Goal: Information Seeking & Learning: Understand process/instructions

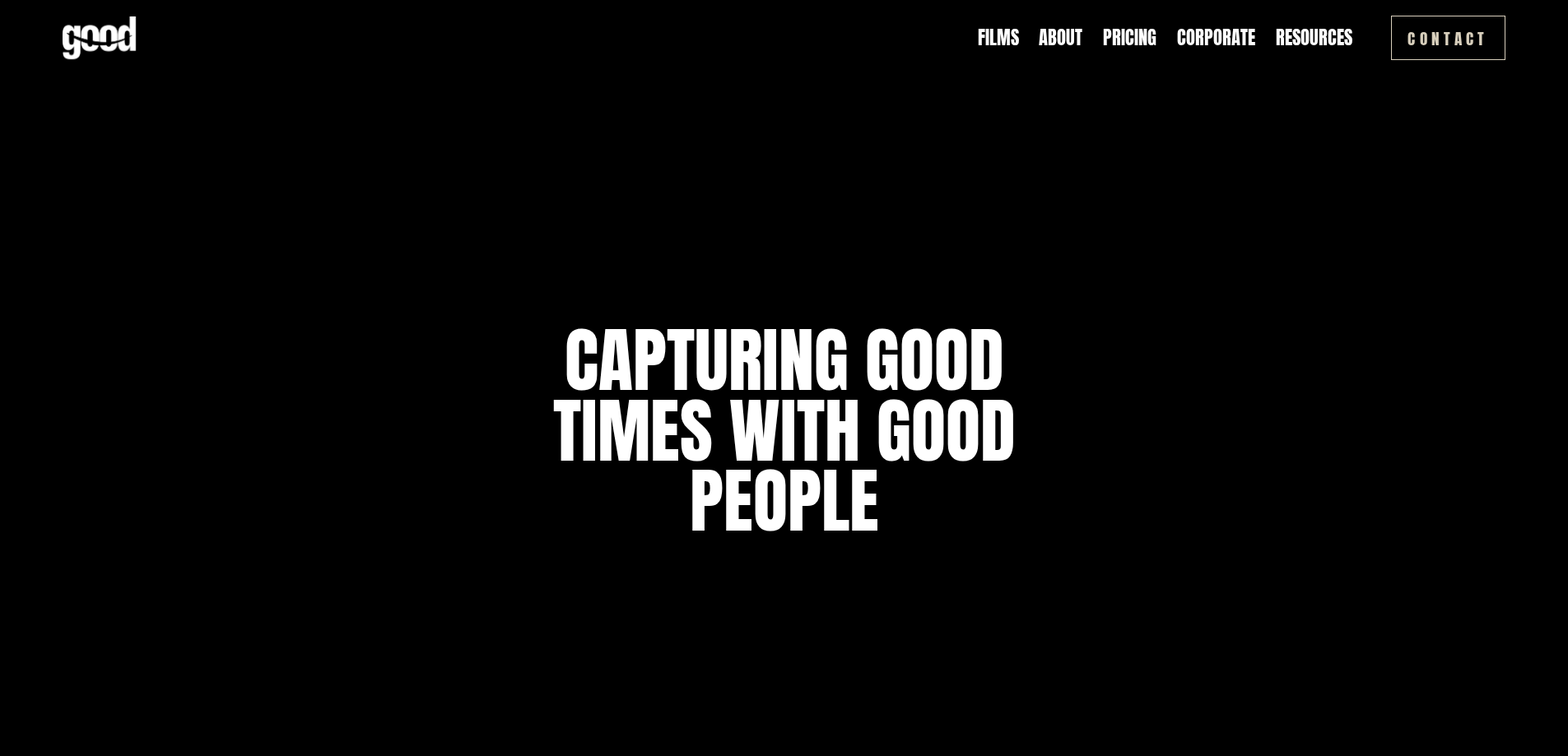
click at [0, 0] on span "Contact" at bounding box center [0, 0] width 0 height 0
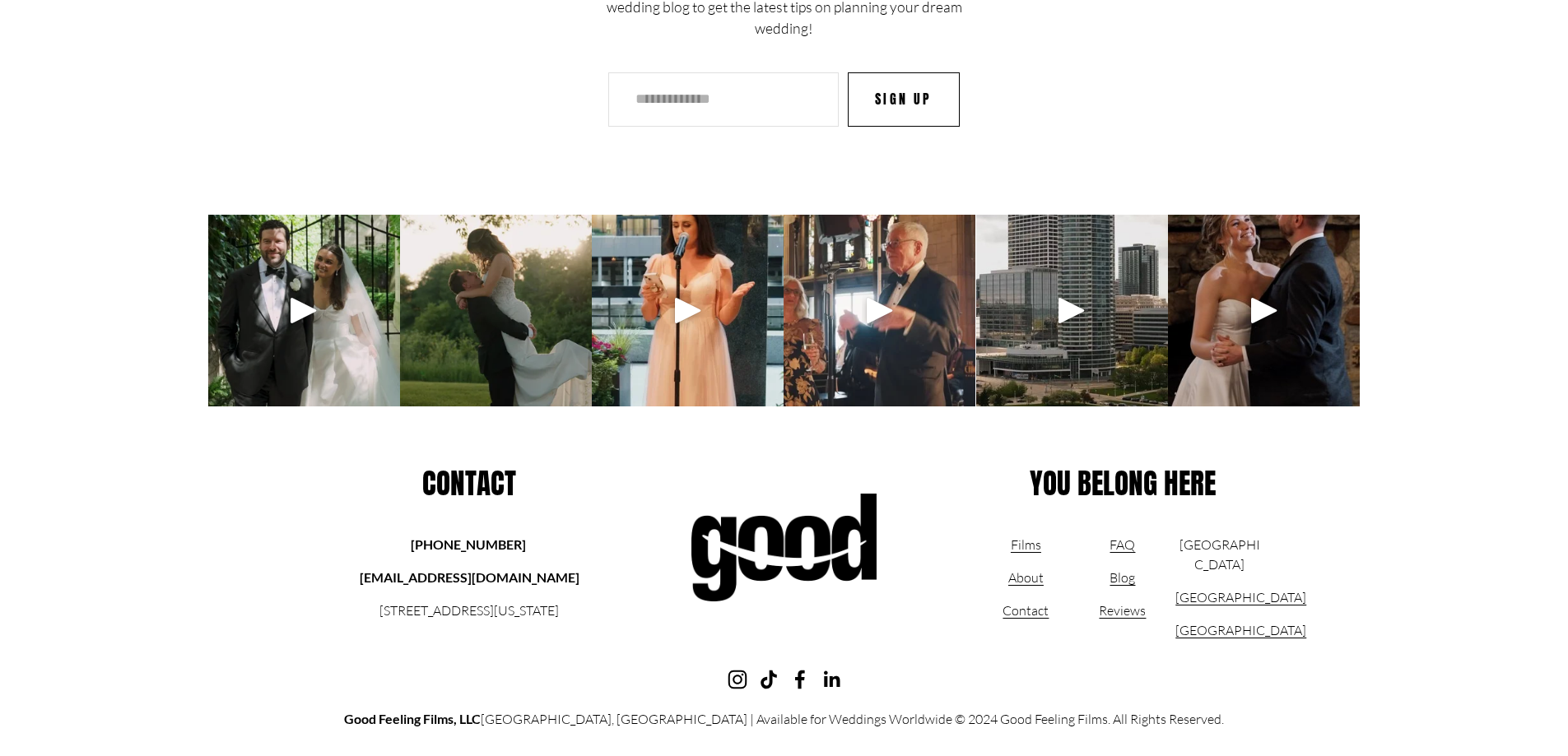
scroll to position [2639, 0]
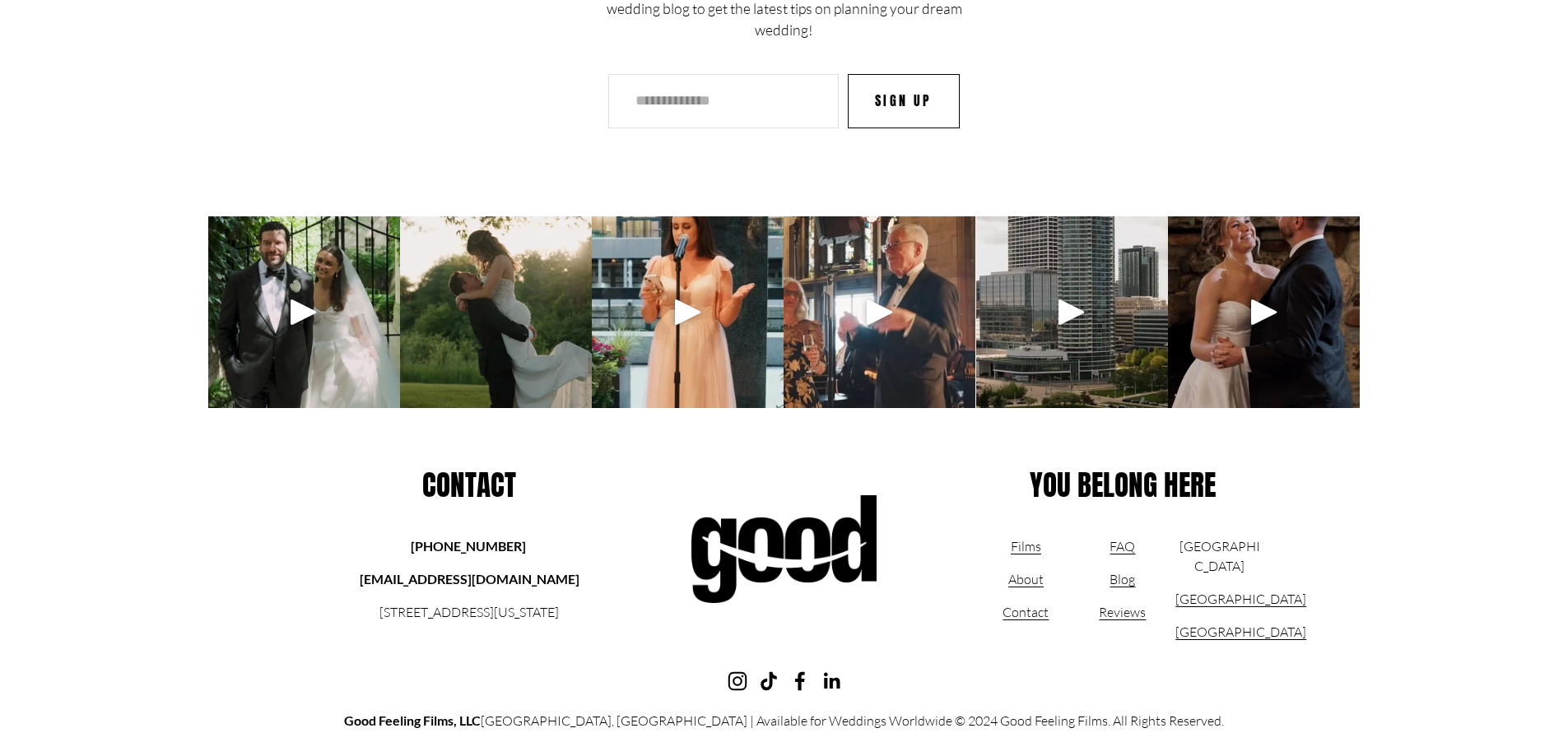
click at [1117, 553] on link "FAQ" at bounding box center [1122, 546] width 26 height 20
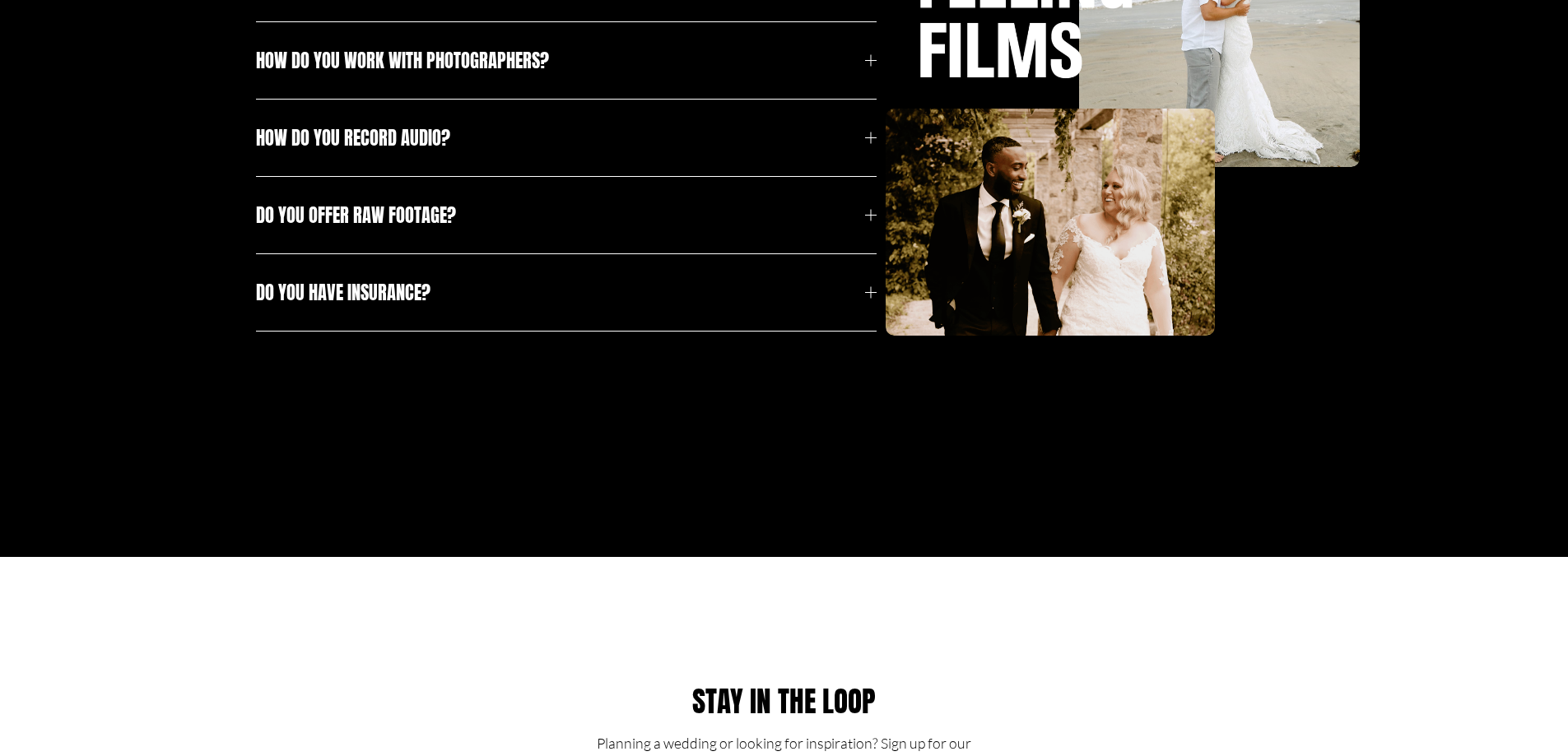
scroll to position [892, 0]
